Goal: Use online tool/utility: Utilize a website feature to perform a specific function

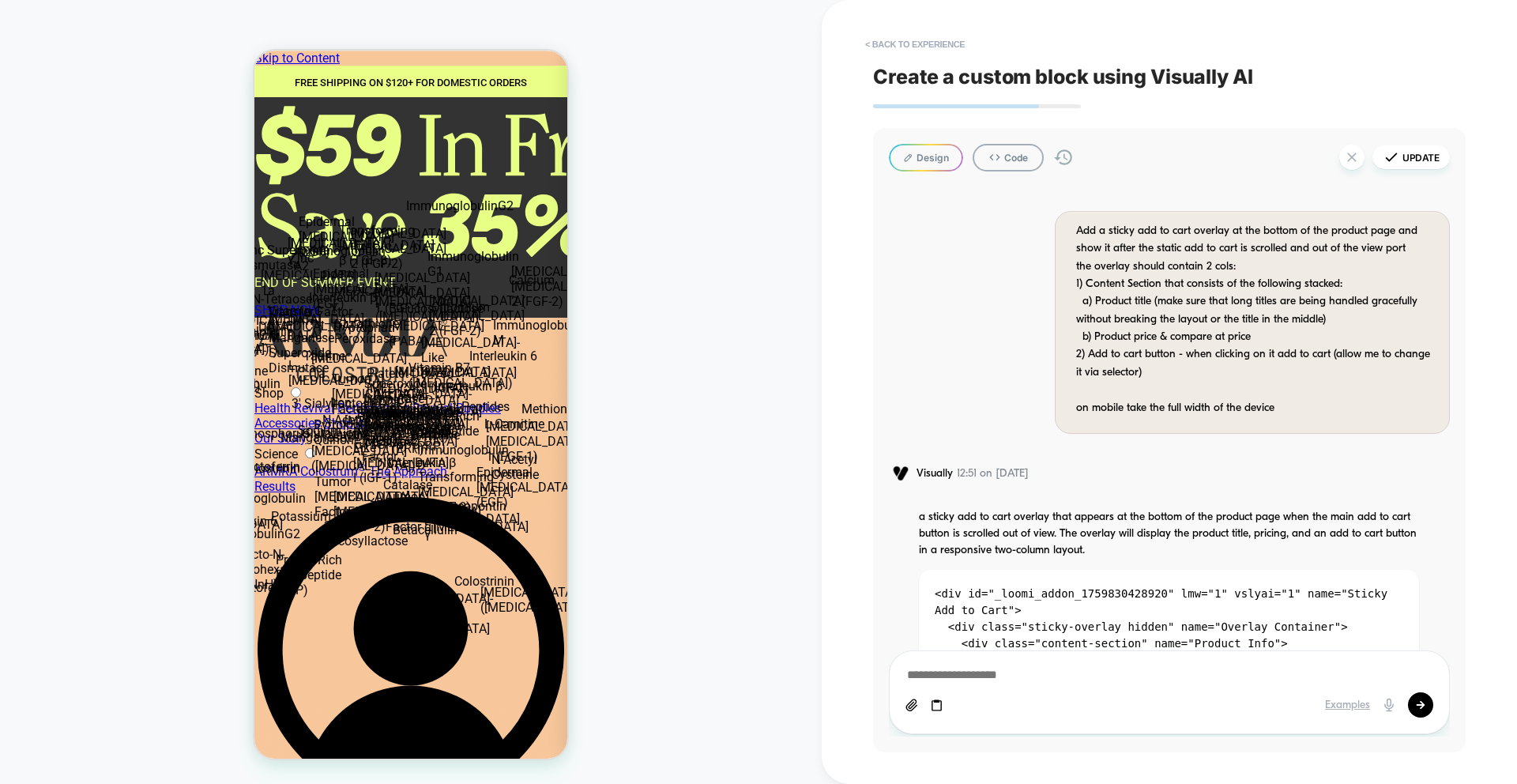
type textarea "*"
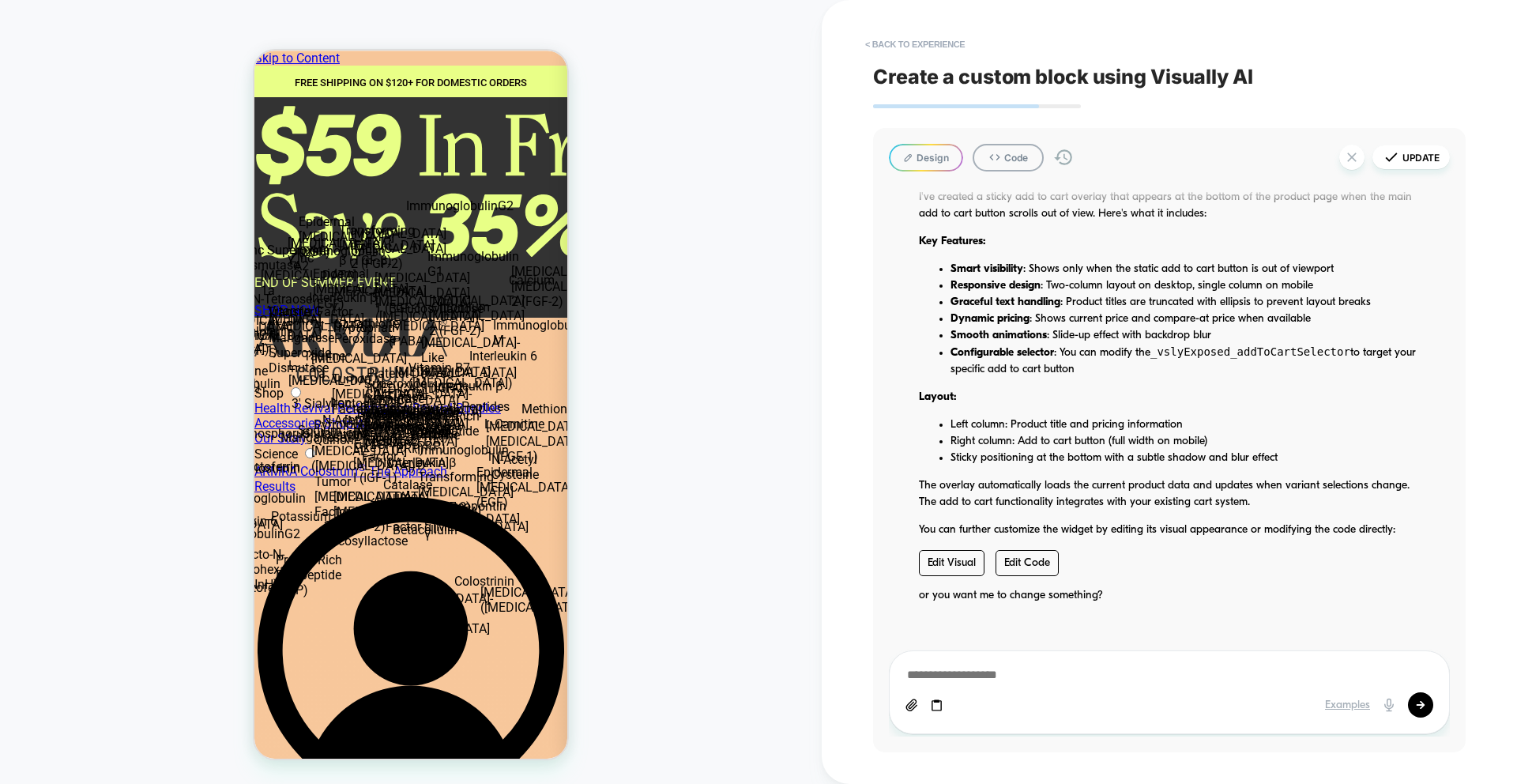
scroll to position [16, 0]
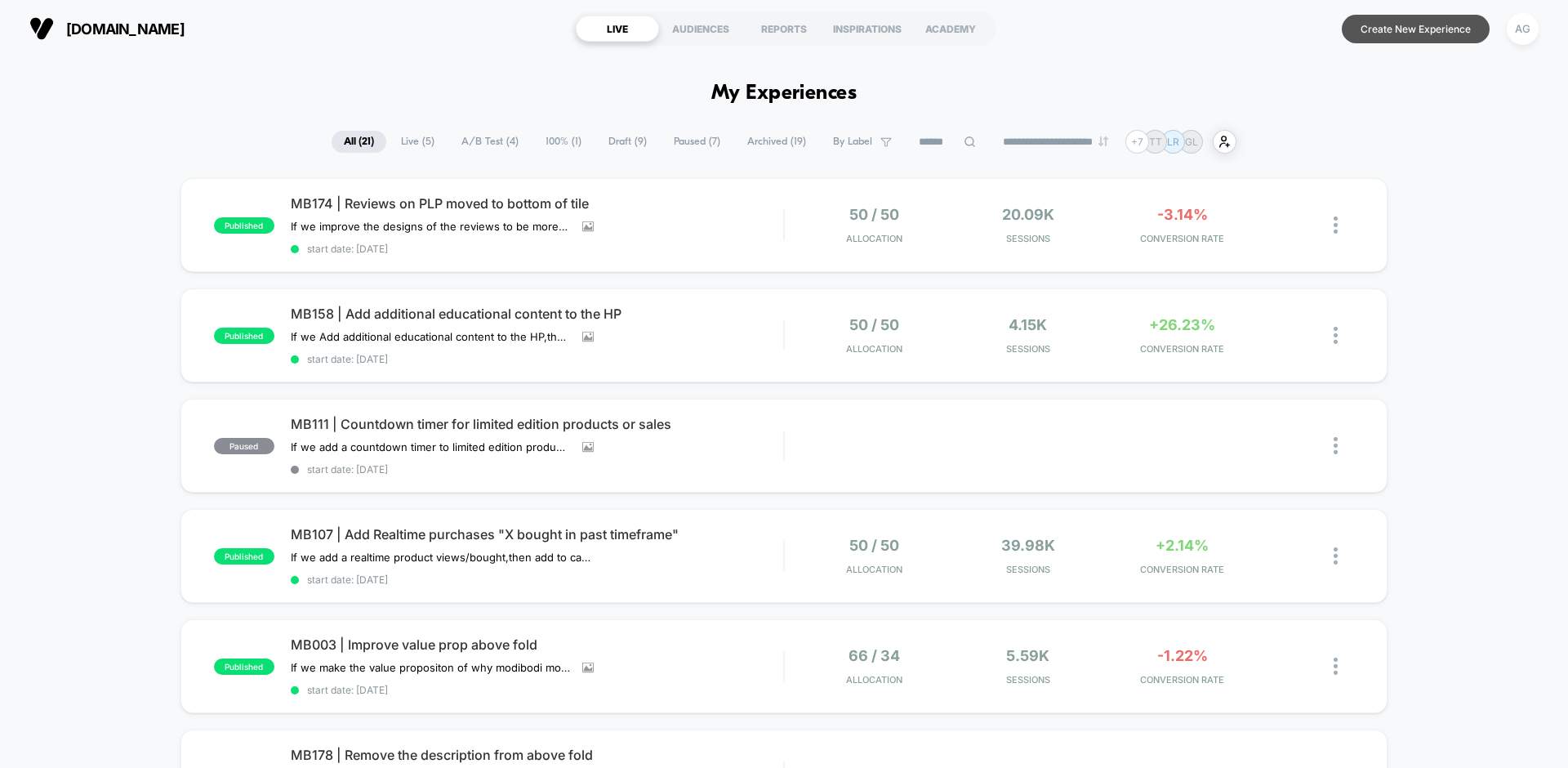
click at [1386, 39] on button "Create New Experience" at bounding box center [1416, 29] width 148 height 28
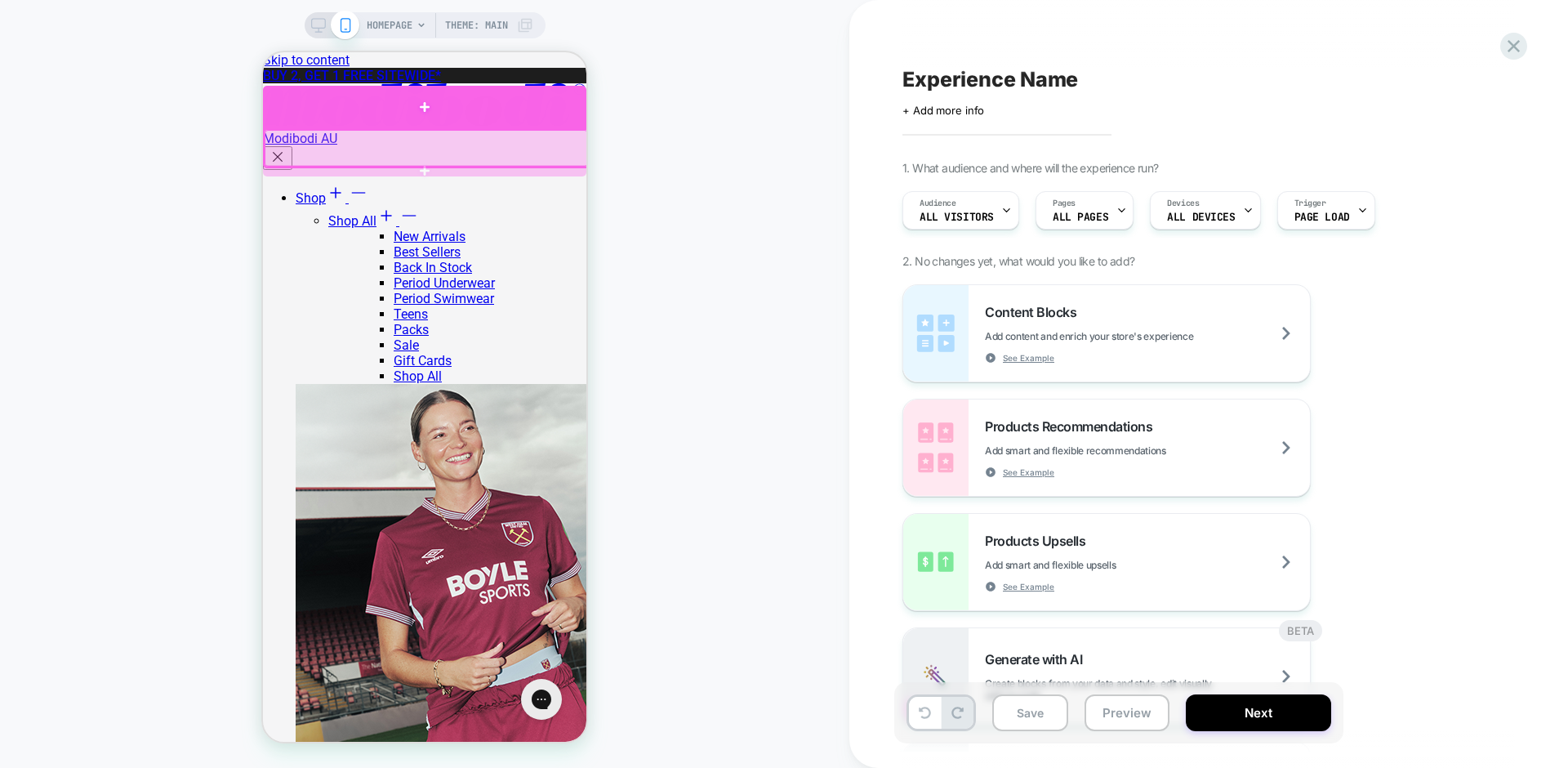
click at [550, 116] on div at bounding box center [425, 107] width 324 height 44
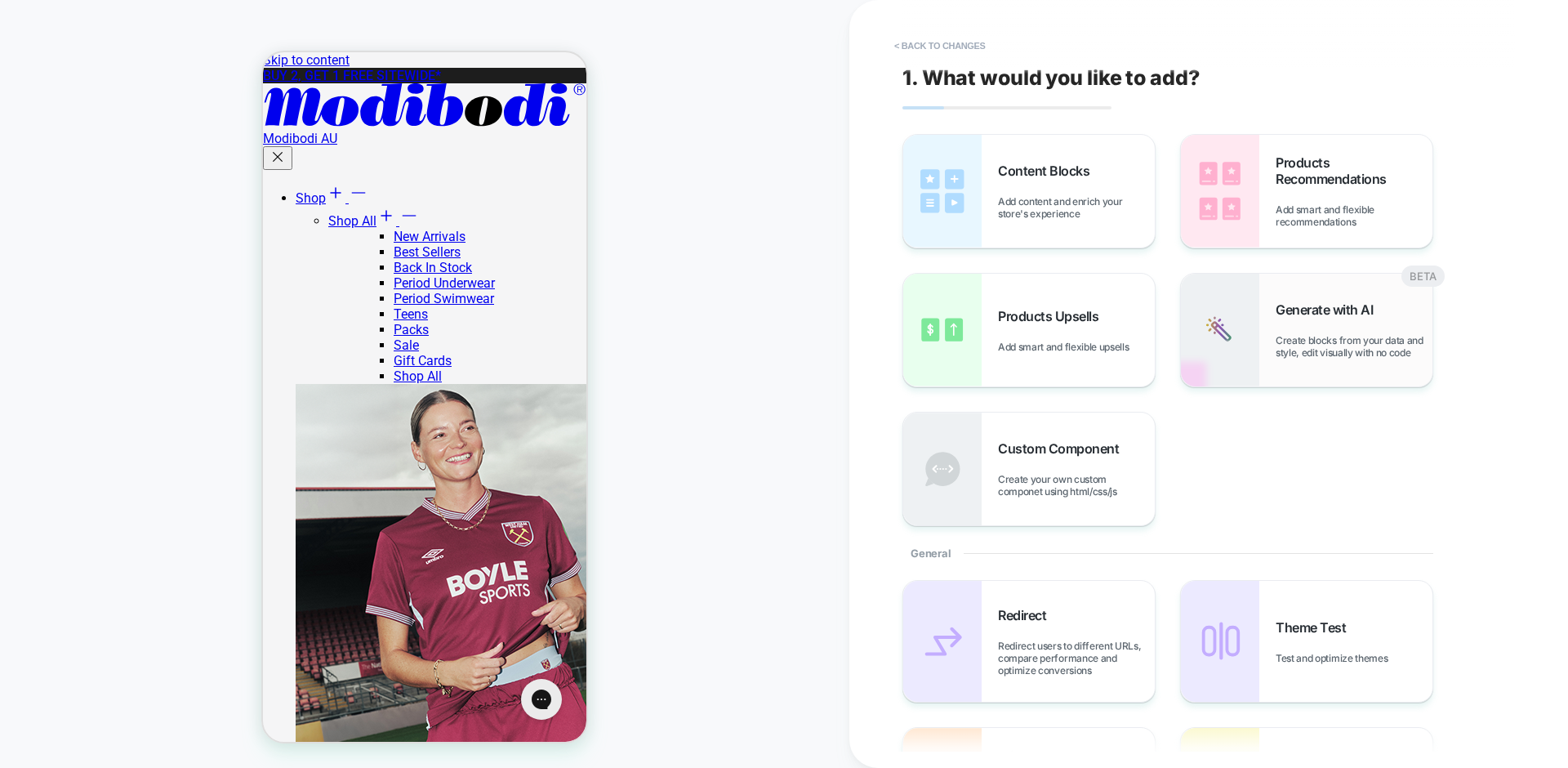
click at [1288, 320] on div "Generate with AI Create blocks from your data and style, edit visually with no …" at bounding box center [1354, 330] width 156 height 57
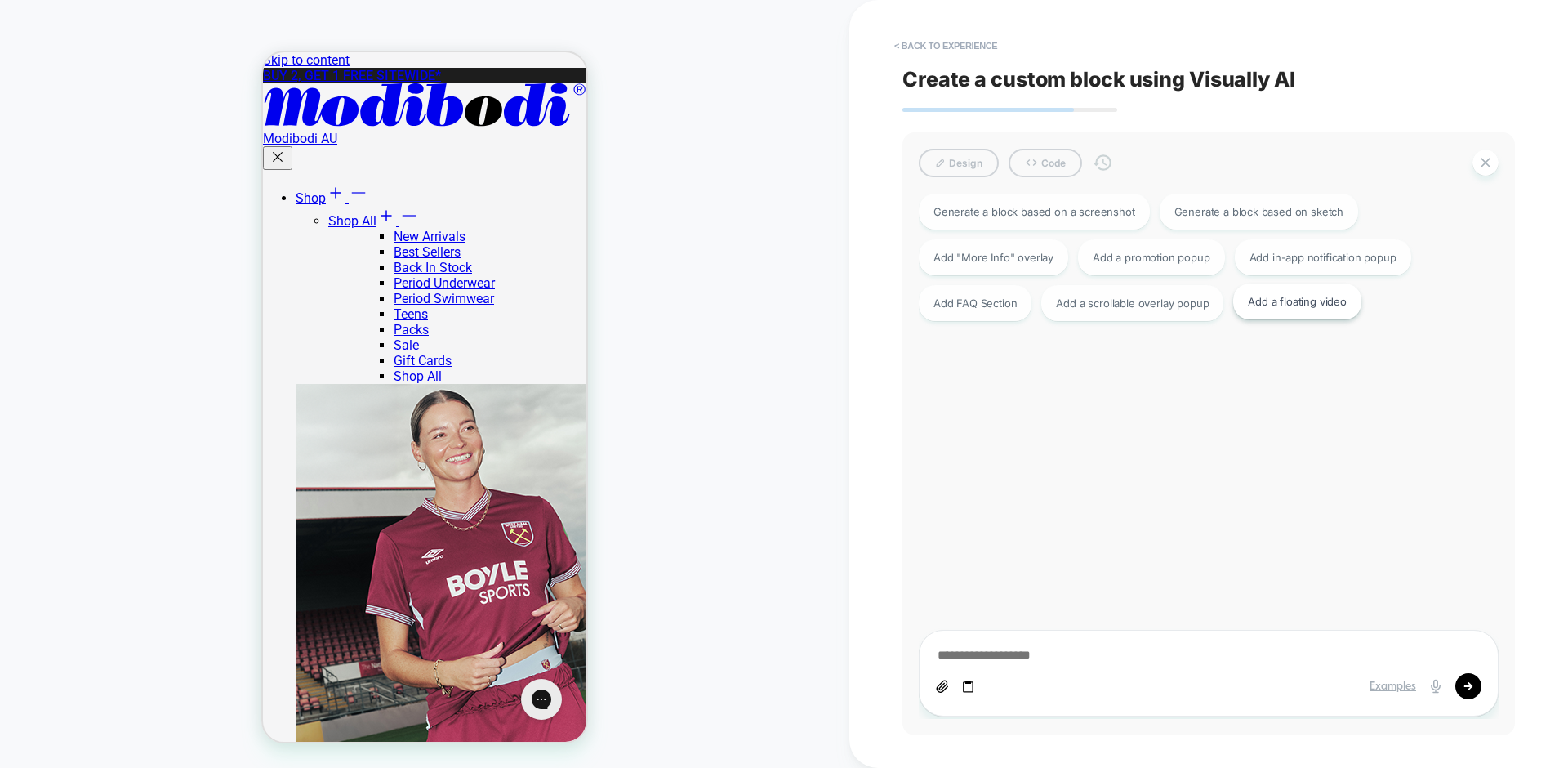
click at [1285, 304] on div "Add a floating video" at bounding box center [1298, 301] width 128 height 36
type textarea "*"
type textarea "**********"
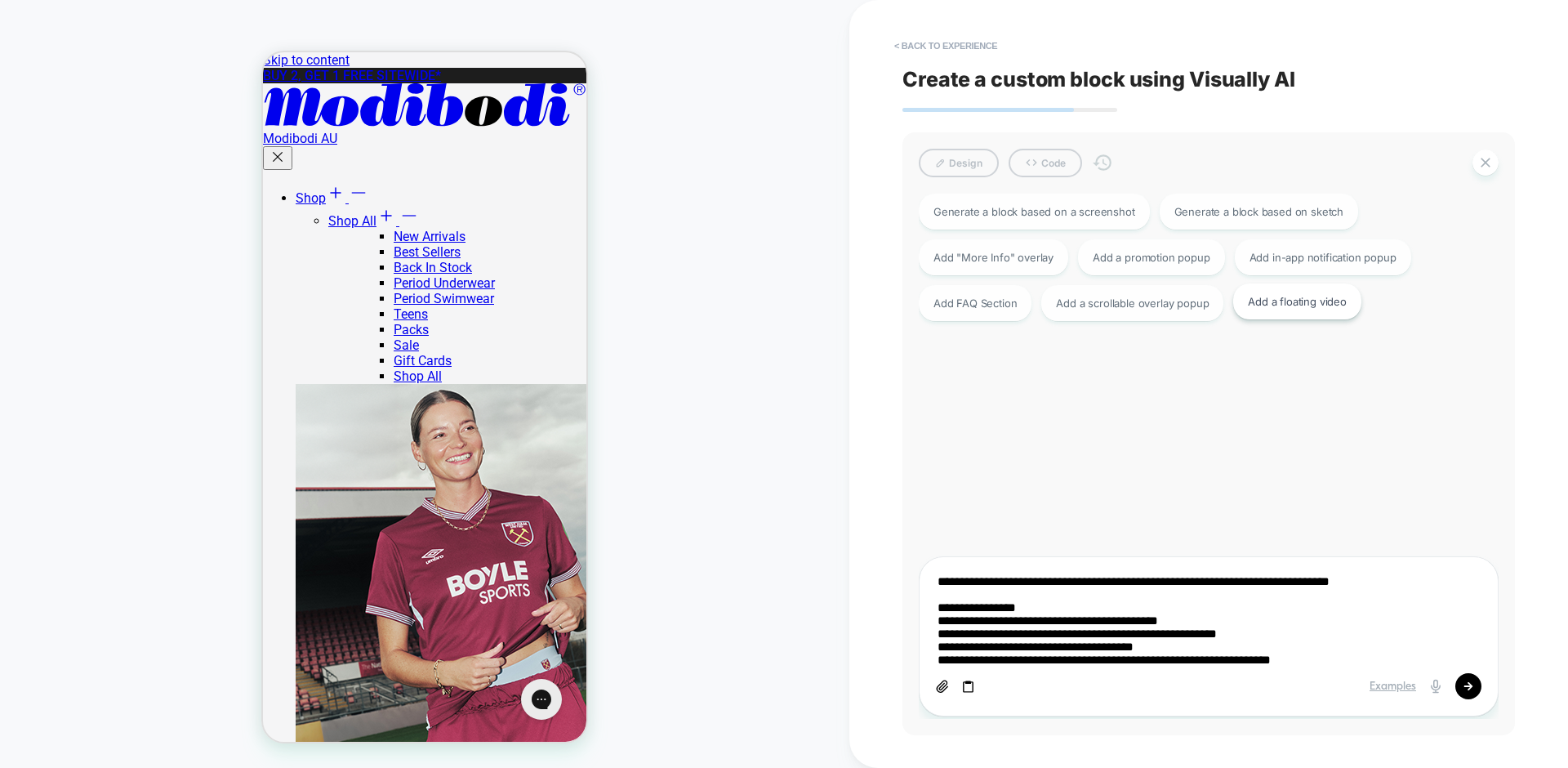
type textarea "*"
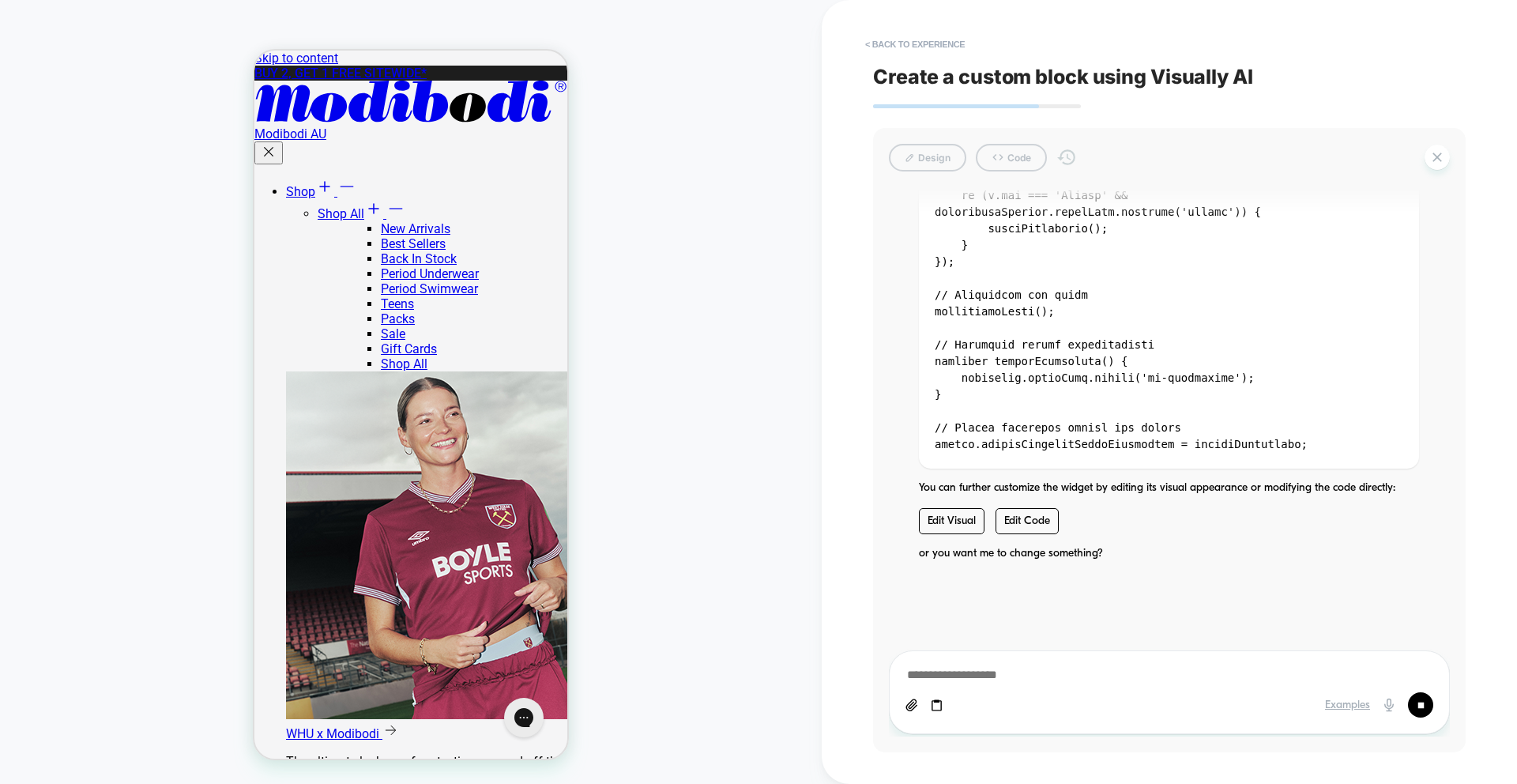
scroll to position [9700, 0]
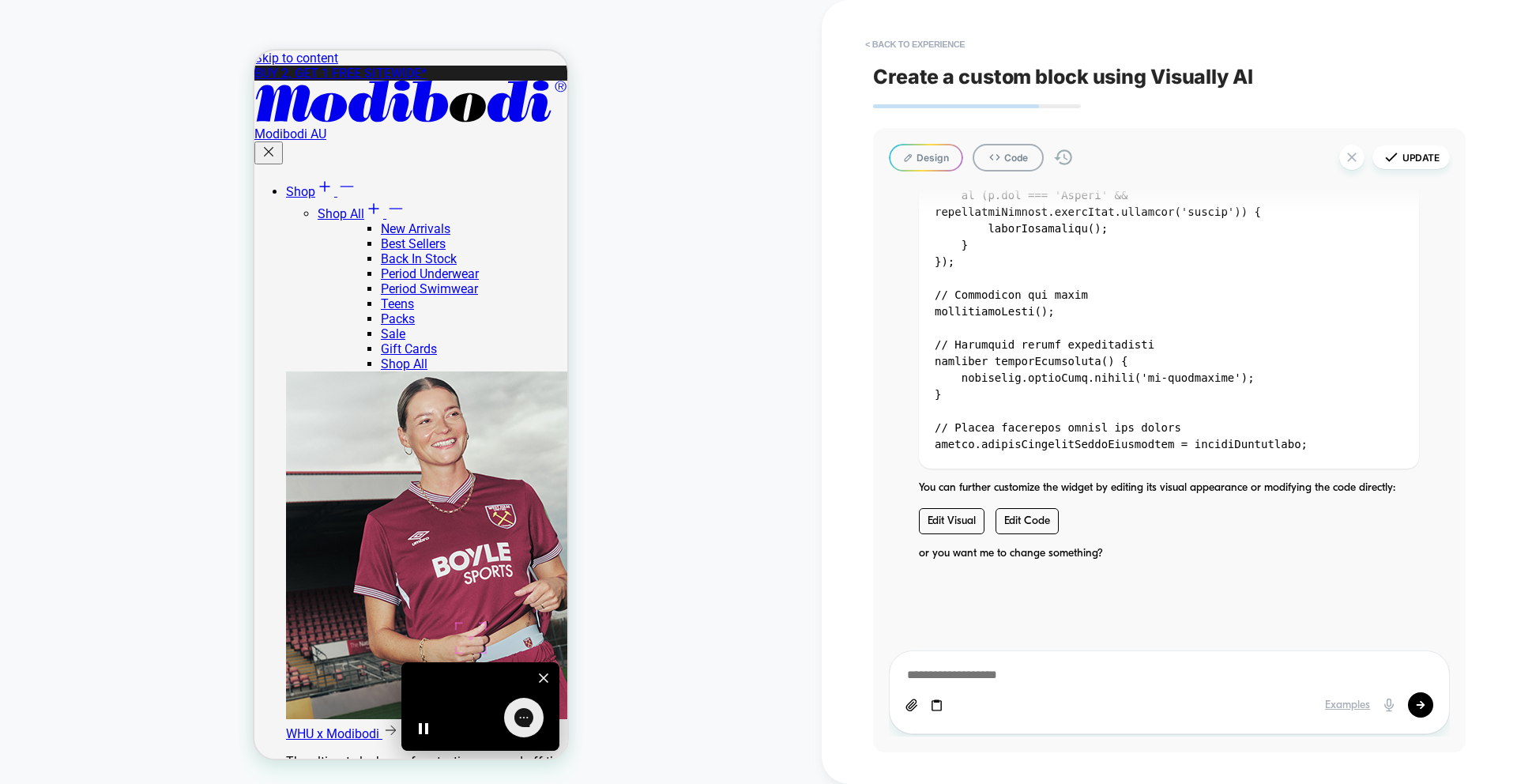
click at [1415, 165] on button "Update" at bounding box center [1411, 157] width 77 height 24
type textarea "*"
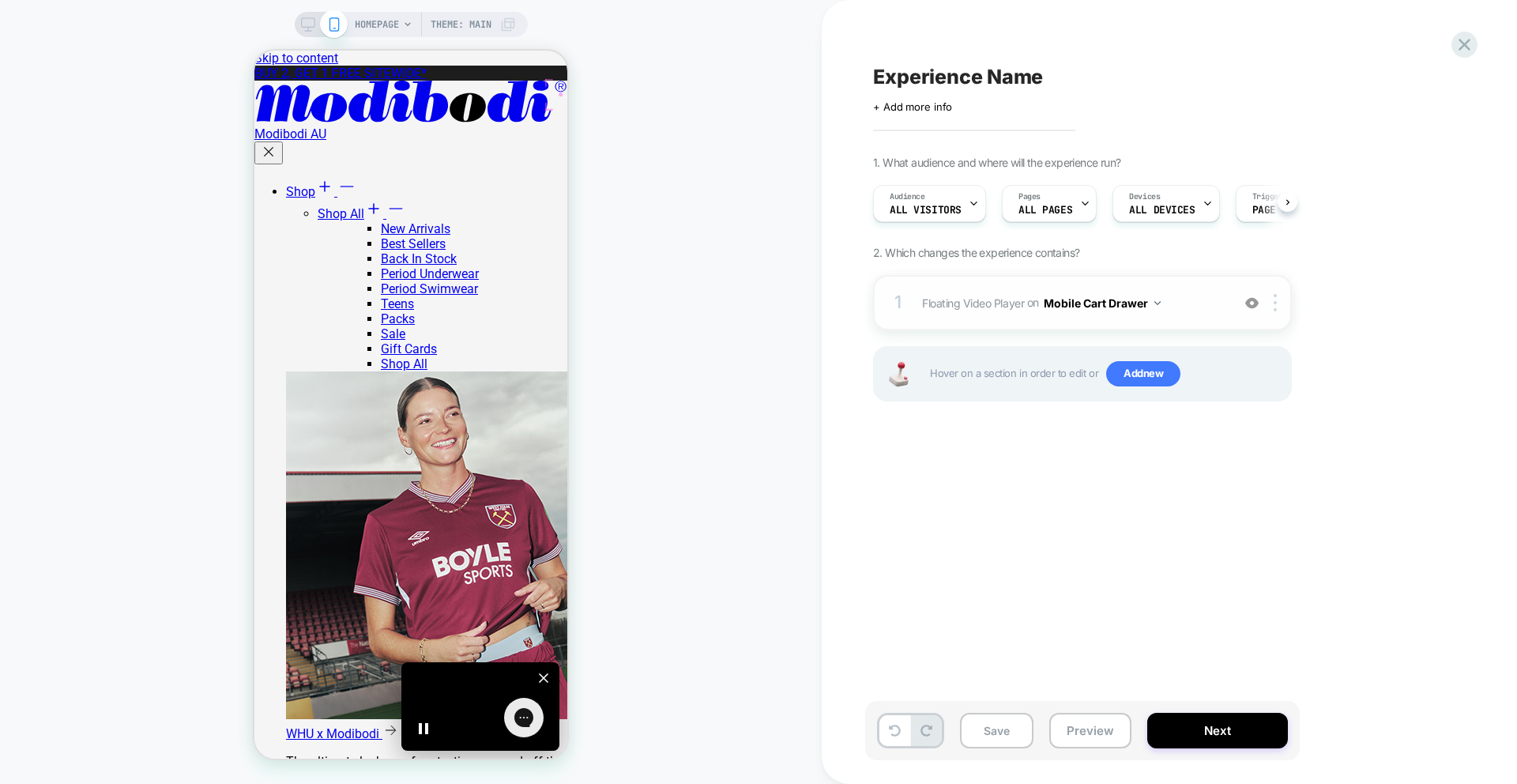
scroll to position [0, 1]
click at [512, 683] on video "Your browser does not support the video tag." at bounding box center [481, 704] width 158 height 89
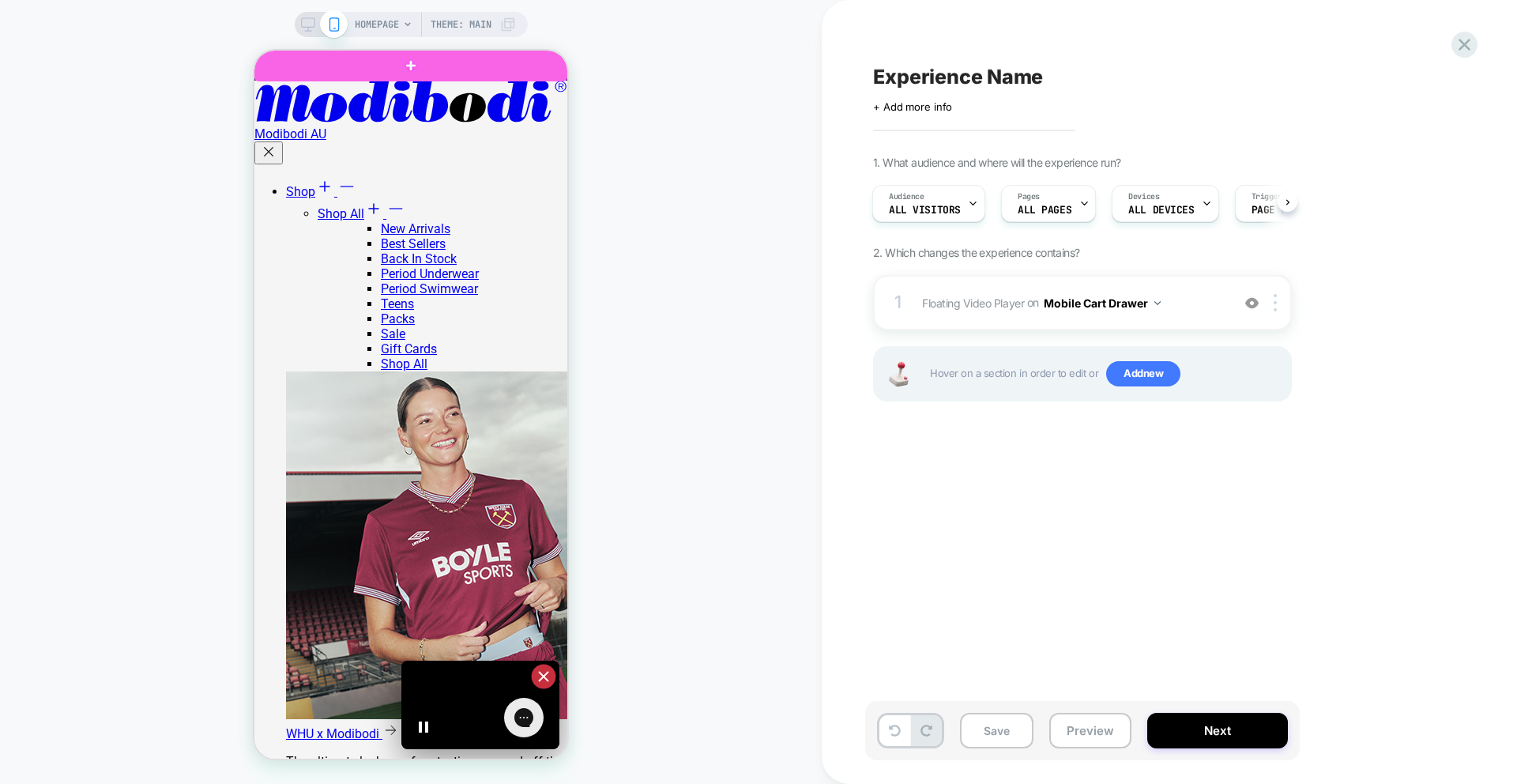
click at [548, 675] on icon "Close video" at bounding box center [544, 677] width 17 height 17
